Goal: Download file/media: Download file/media

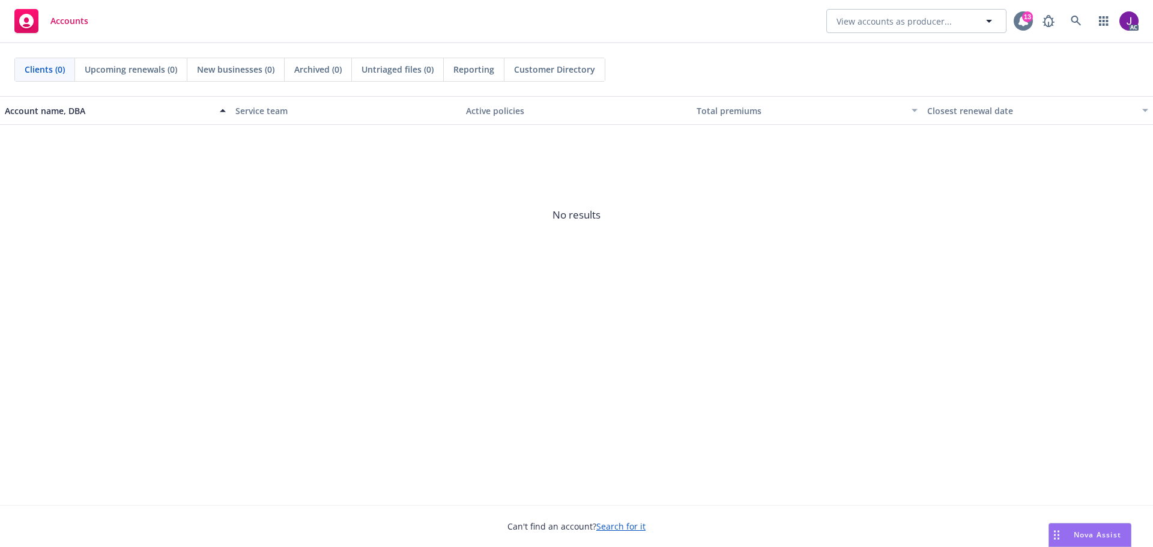
click at [1027, 25] on icon at bounding box center [1023, 21] width 12 height 12
click at [1074, 23] on icon at bounding box center [1076, 21] width 11 height 11
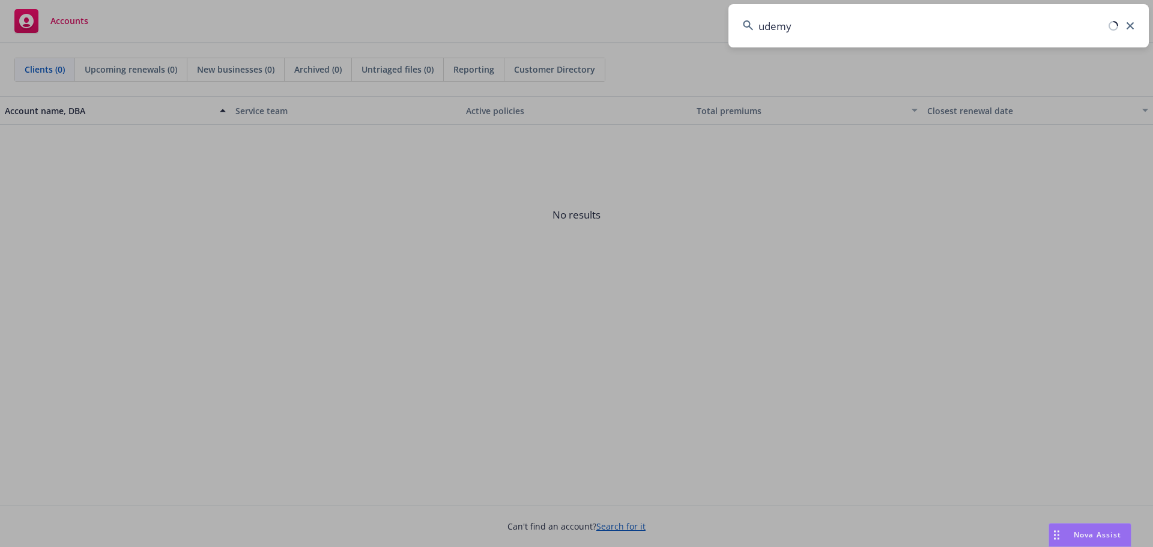
type input "udemy"
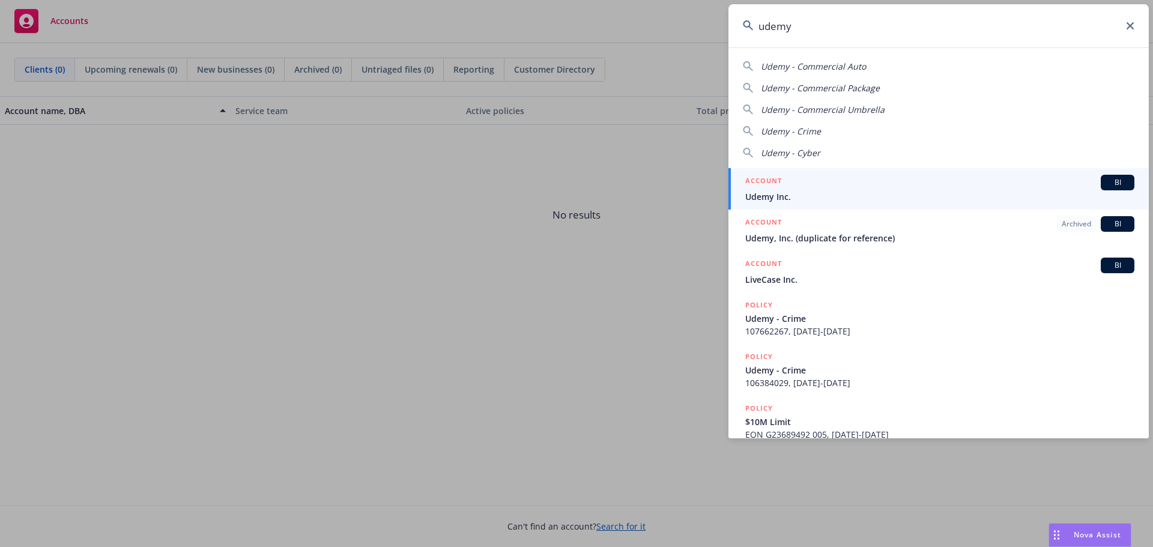
click at [789, 195] on span "Udemy Inc." at bounding box center [939, 196] width 389 height 13
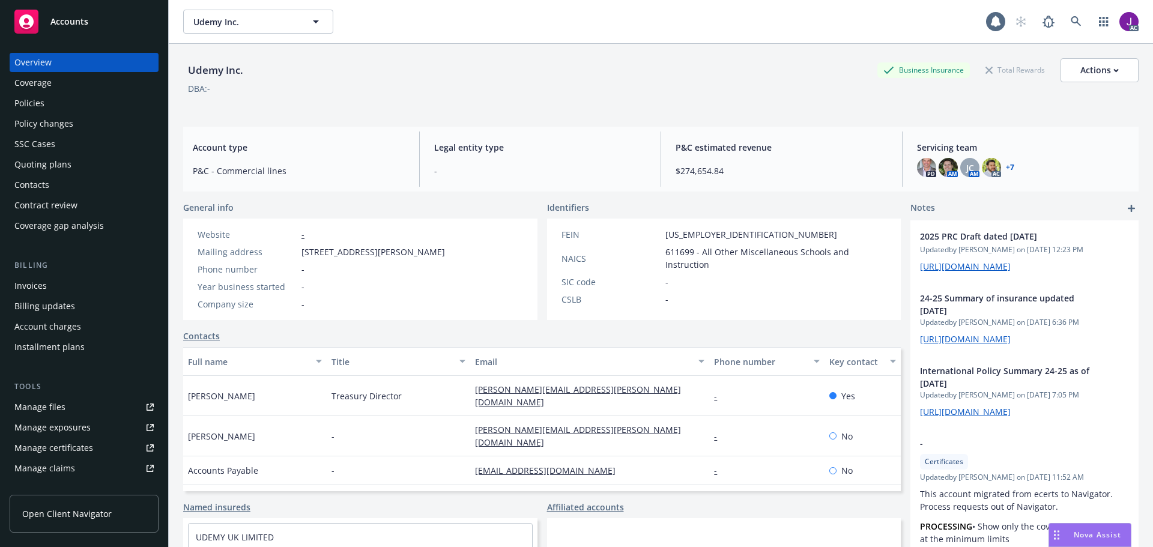
click at [33, 97] on div "Policies" at bounding box center [29, 103] width 30 height 19
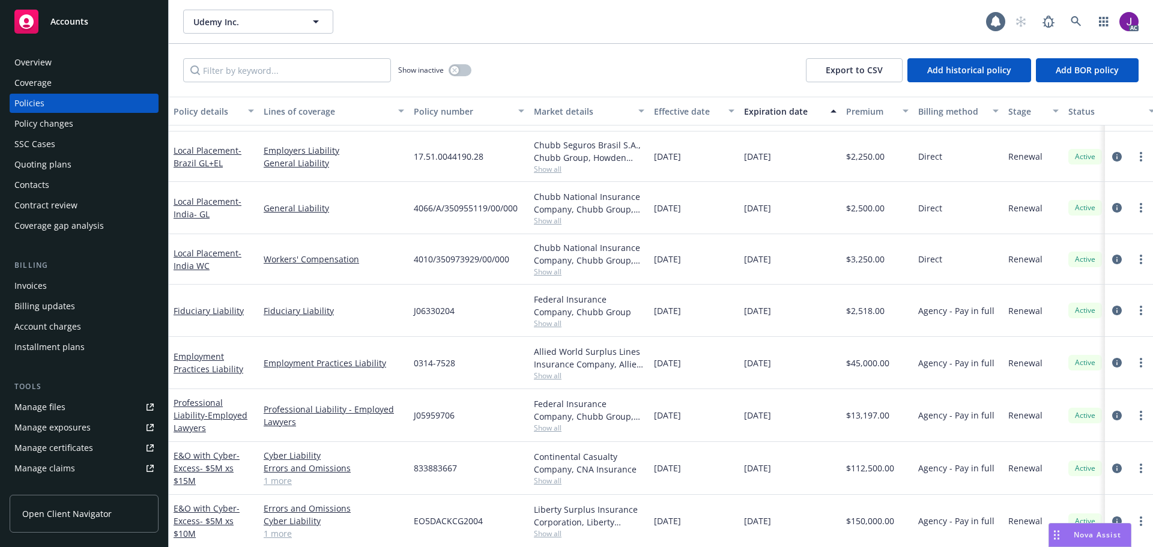
scroll to position [1141, 0]
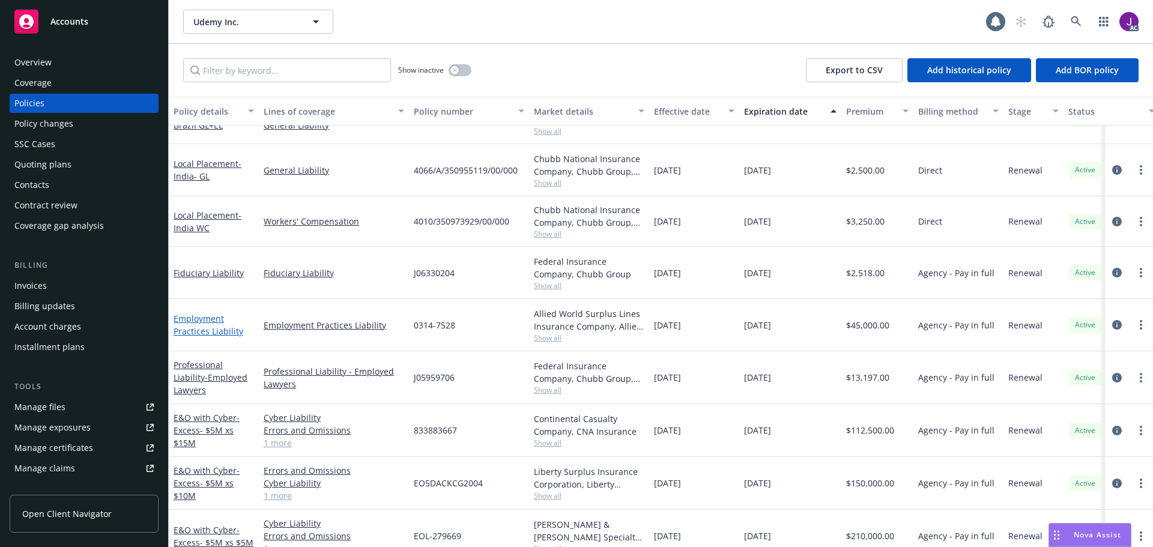
click at [202, 333] on link "Employment Practices Liability" at bounding box center [209, 325] width 70 height 24
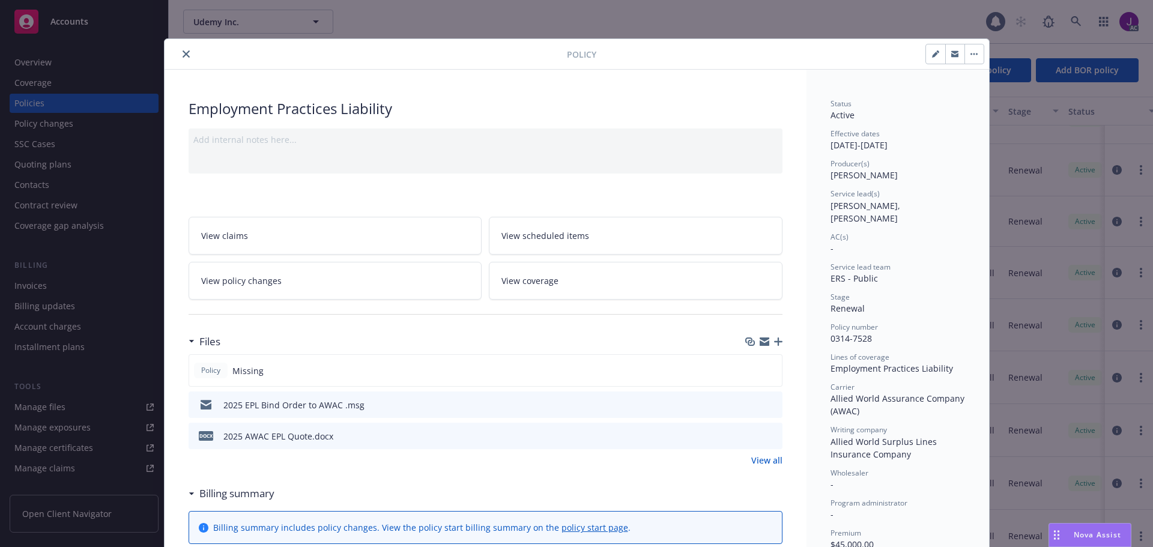
click at [748, 402] on icon "download file" at bounding box center [751, 404] width 10 height 10
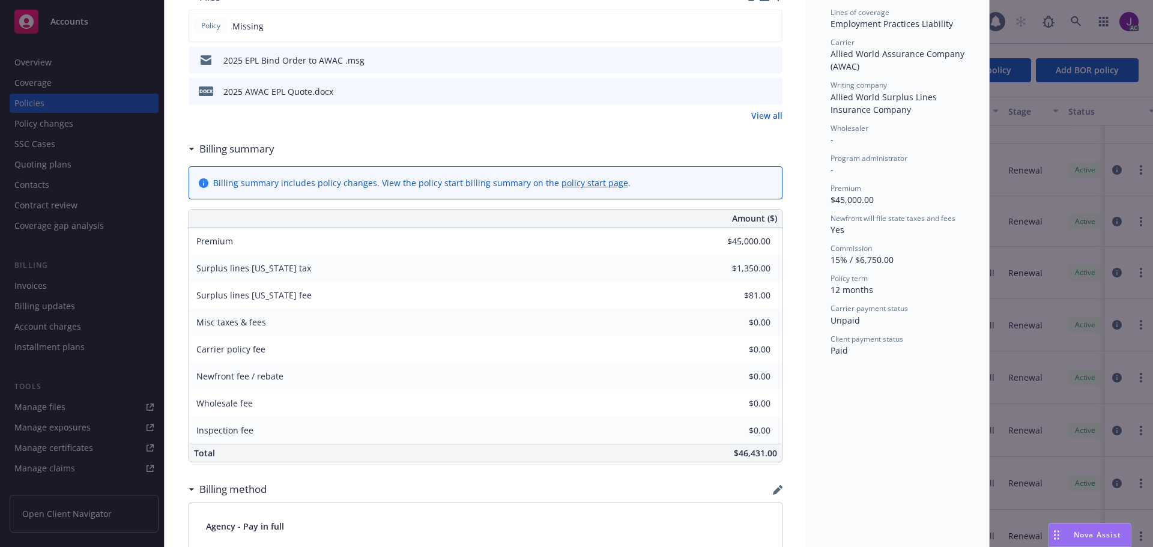
scroll to position [360, 0]
